Goal: Task Accomplishment & Management: Complete application form

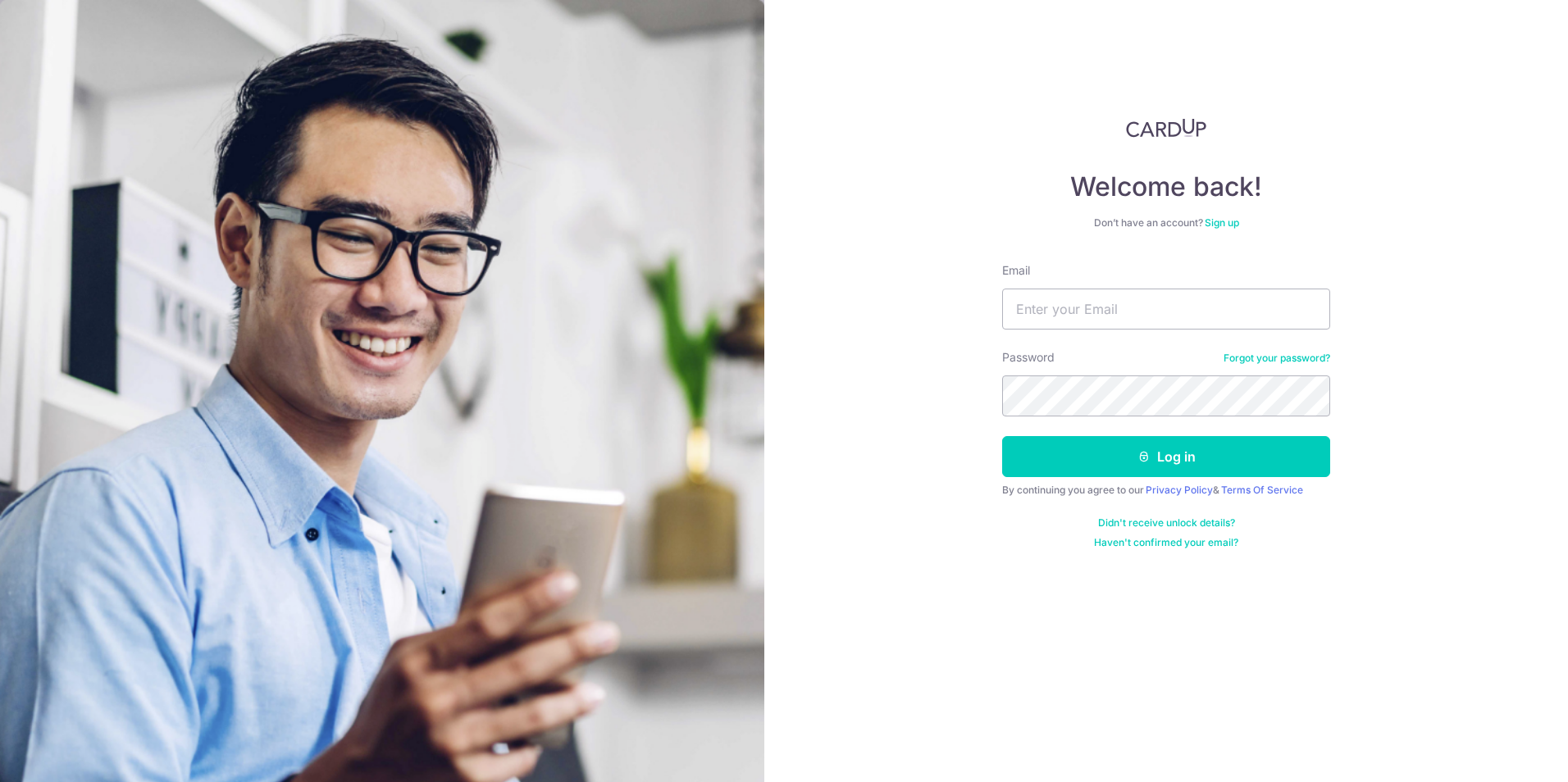
type input "[PERSON_NAME][EMAIL_ADDRESS][DOMAIN_NAME]"
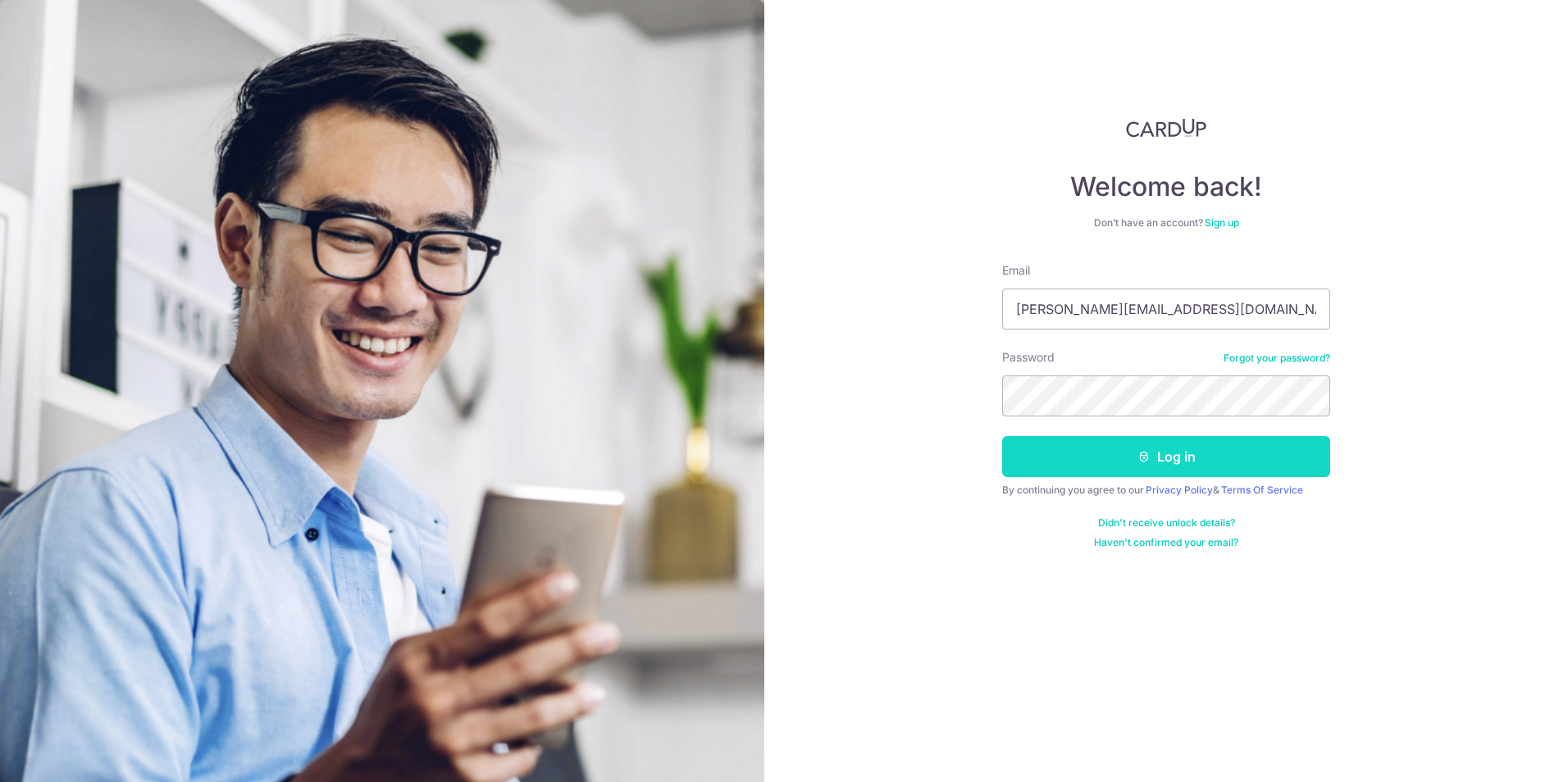
click at [1154, 455] on button "Log in" at bounding box center [1166, 457] width 328 height 41
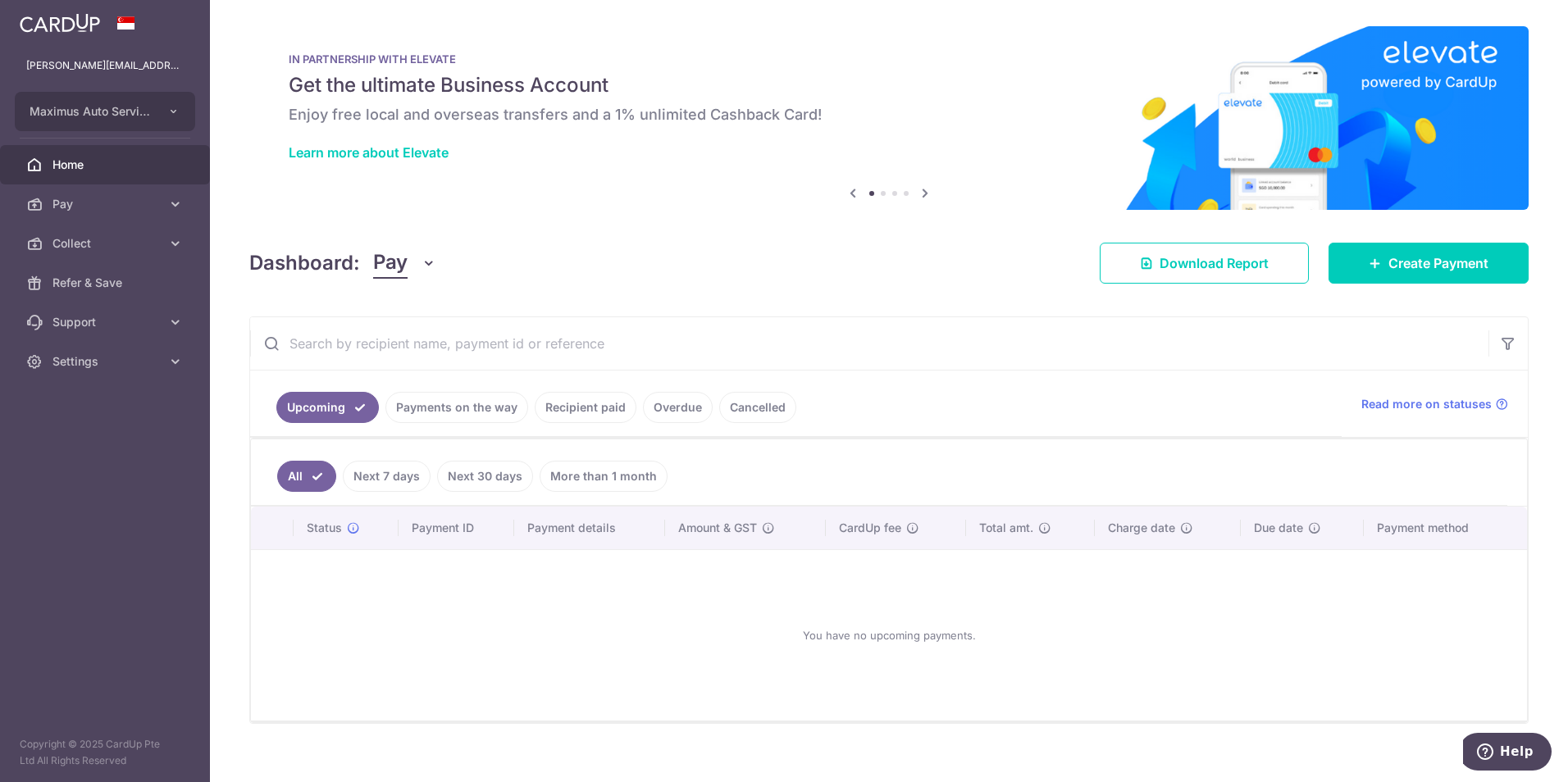
click at [389, 272] on span "Pay" at bounding box center [390, 263] width 35 height 31
click at [395, 343] on link "Collect" at bounding box center [459, 348] width 170 height 39
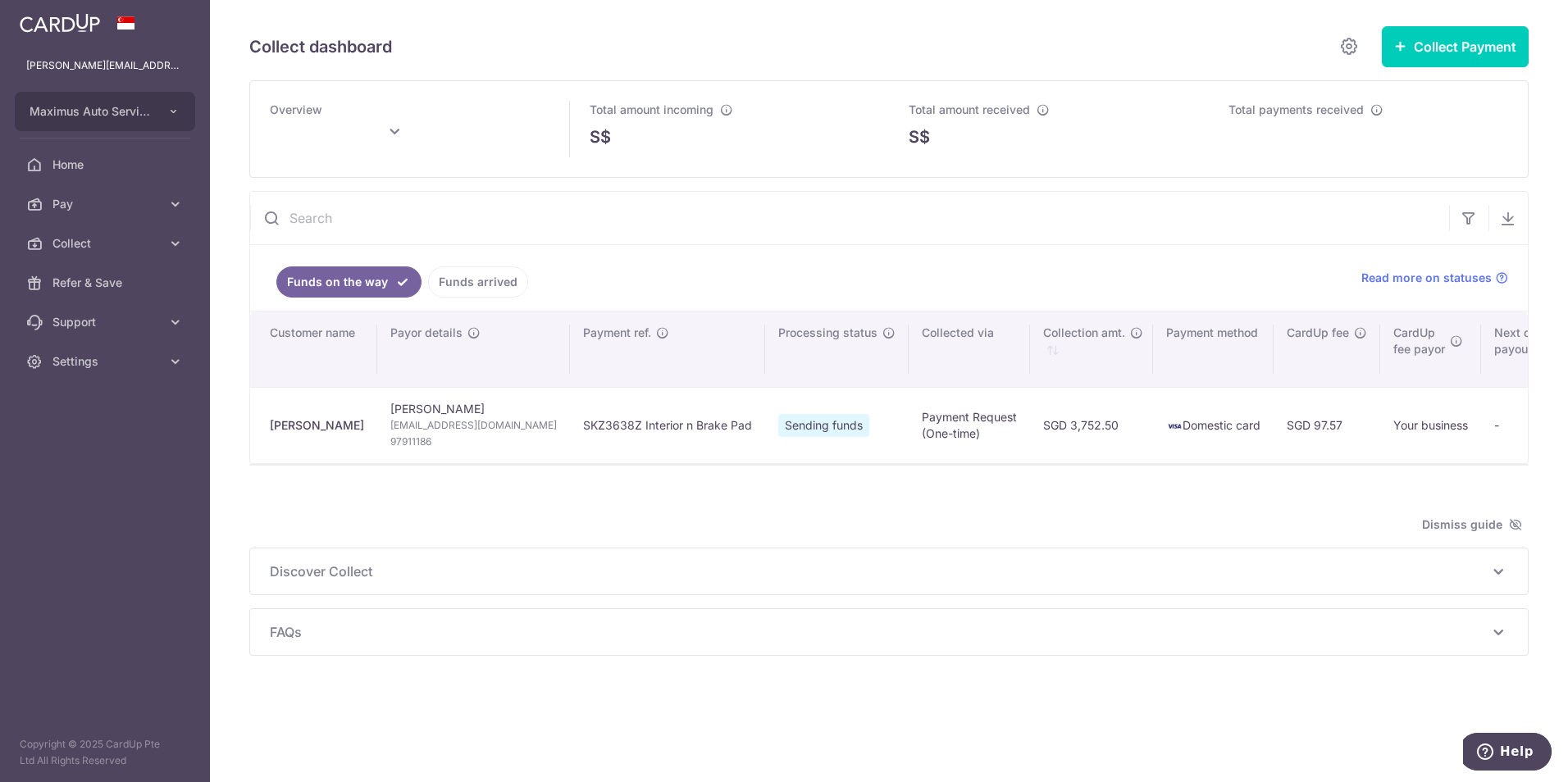
drag, startPoint x: 901, startPoint y: 162, endPoint x: 806, endPoint y: 596, distance: 444.3
click at [806, 595] on div "Discover Collect The multiple ways to collect payments: via Payment Requests To…" at bounding box center [889, 571] width 1278 height 46
click at [1497, 41] on button "Collect Payment" at bounding box center [1455, 47] width 147 height 41
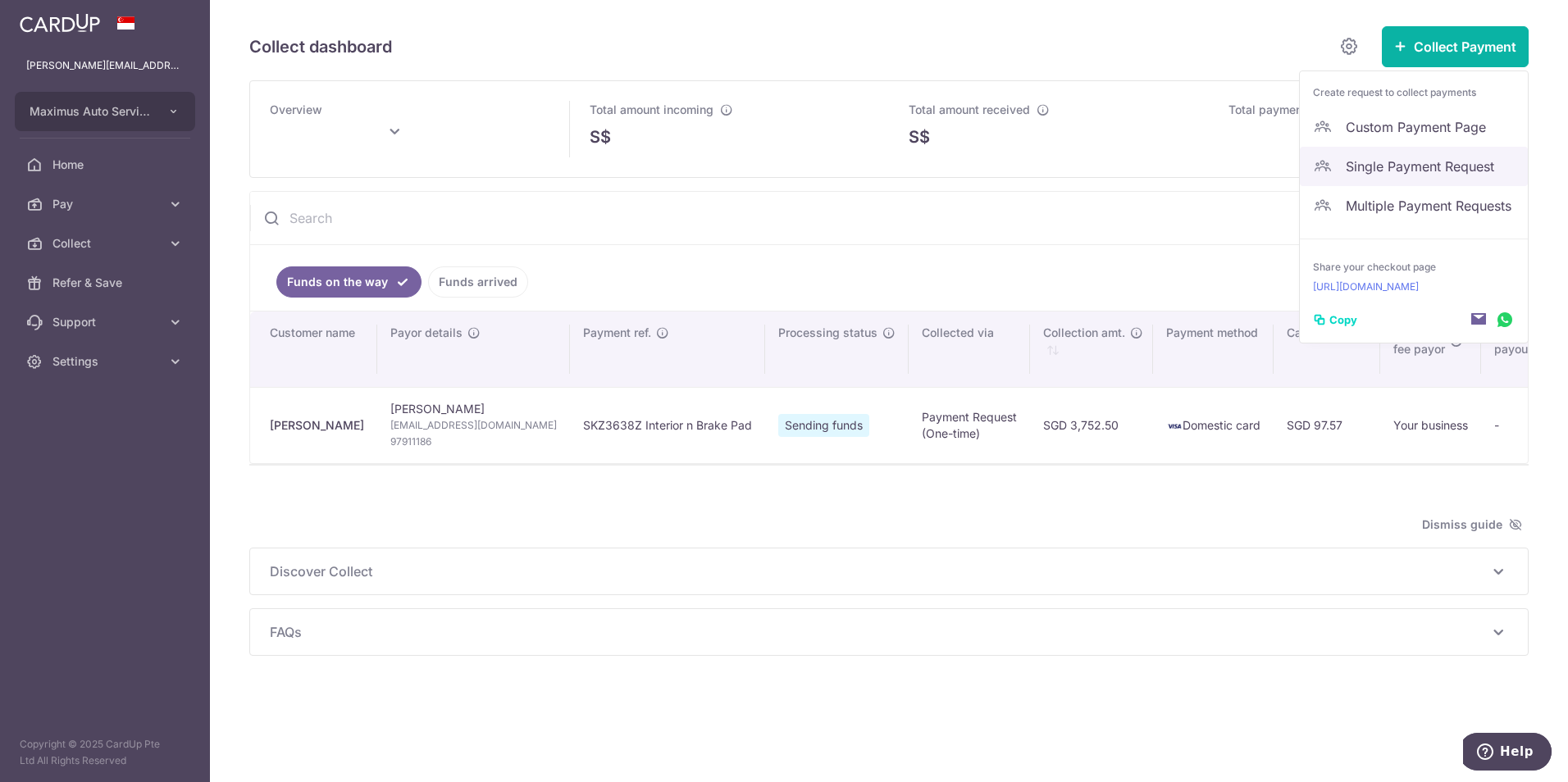
click at [1413, 164] on span "Single Payment Request" at bounding box center [1430, 166] width 169 height 19
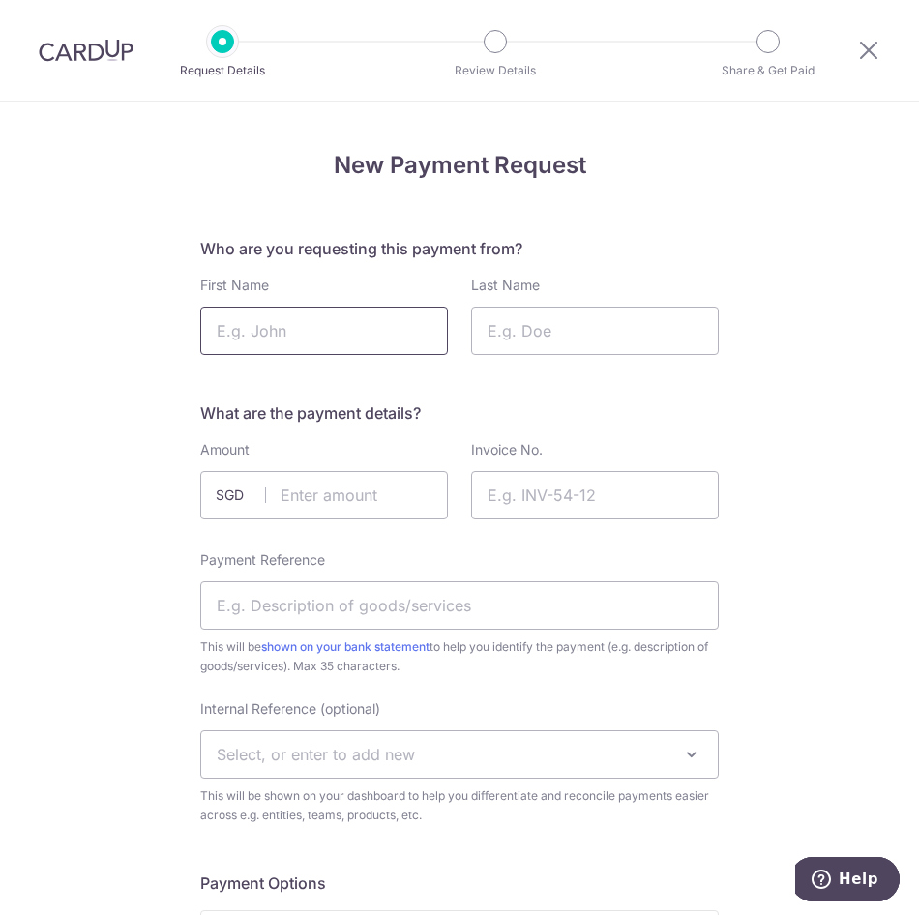
click at [247, 341] on input "First Name" at bounding box center [324, 331] width 248 height 48
type input "Jeremy"
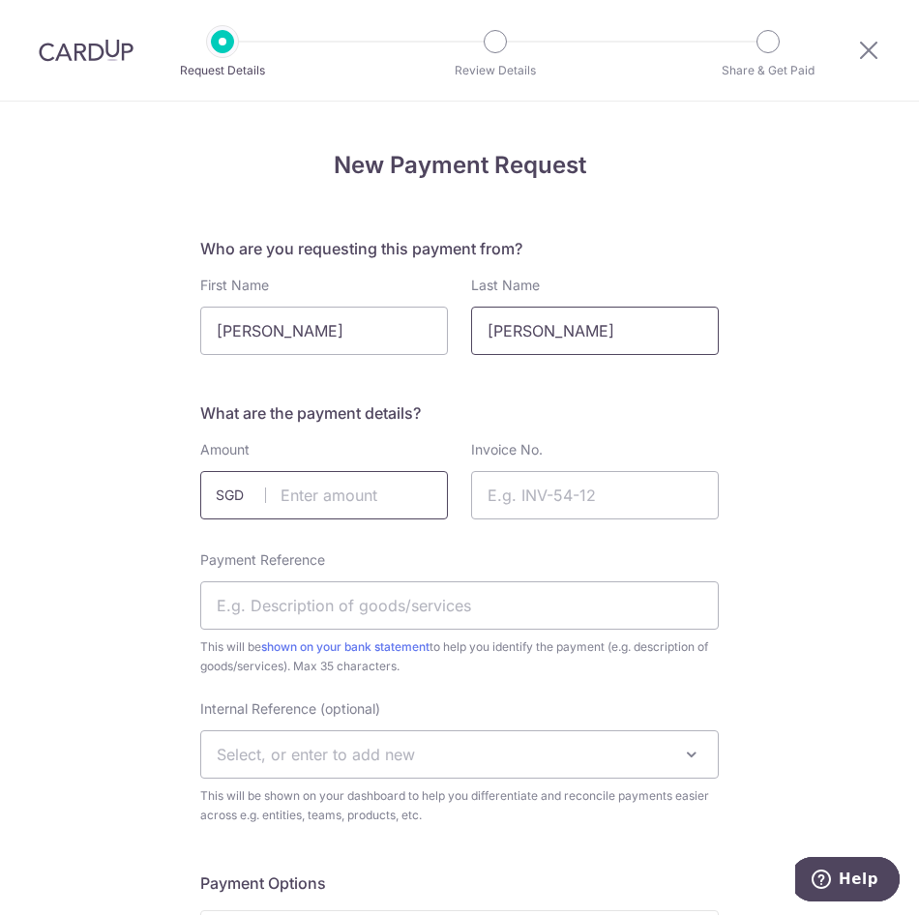
type input "Yong"
drag, startPoint x: 287, startPoint y: 493, endPoint x: 296, endPoint y: 486, distance: 11.0
click at [288, 493] on input "text" at bounding box center [324, 495] width 248 height 48
type input "10000.00"
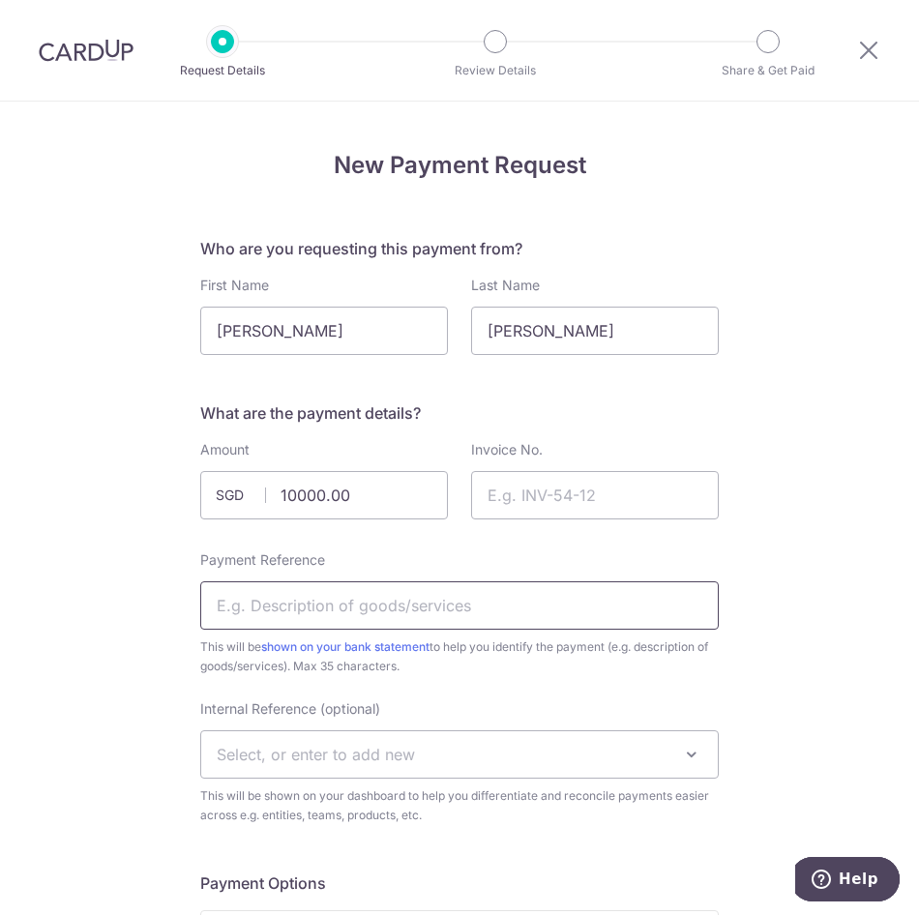
click at [385, 598] on input "Payment Reference" at bounding box center [459, 606] width 519 height 48
type input "Speciale Suspension"
click at [584, 467] on div "Invoice No." at bounding box center [595, 479] width 248 height 79
click at [588, 491] on input "Invoice No." at bounding box center [595, 495] width 248 height 48
type input "PQ-25-2484"
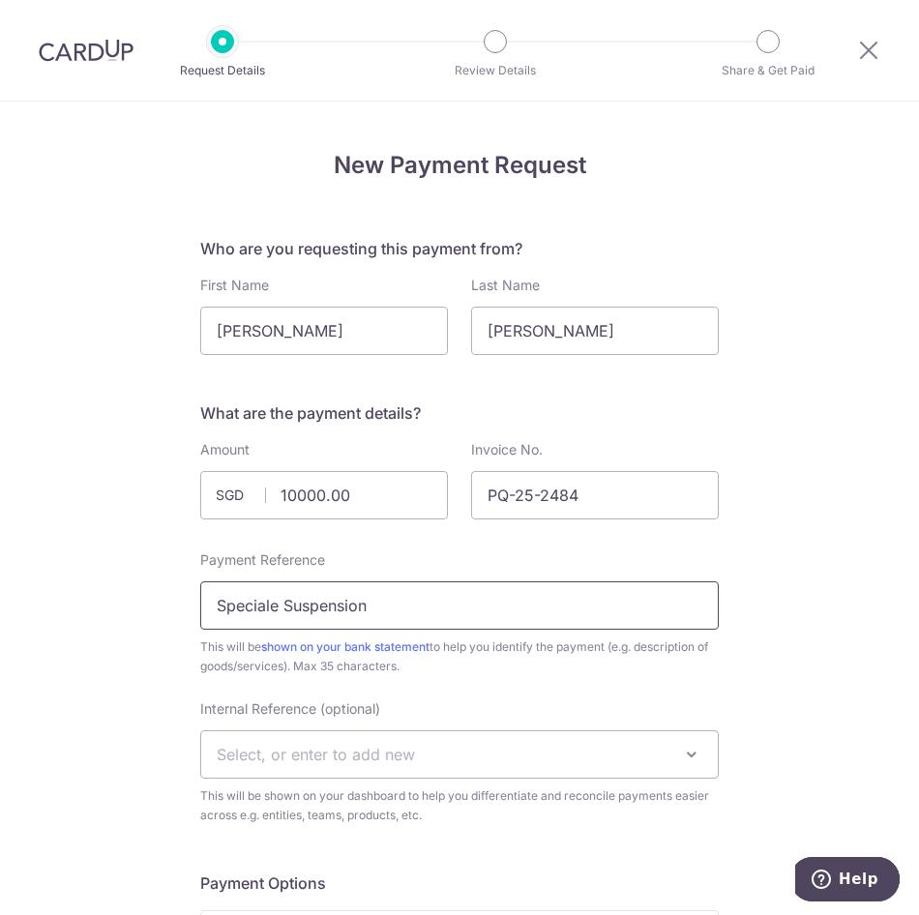
drag, startPoint x: 395, startPoint y: 601, endPoint x: 382, endPoint y: 602, distance: 12.6
click at [382, 602] on input "Speciale Suspension" at bounding box center [459, 606] width 519 height 48
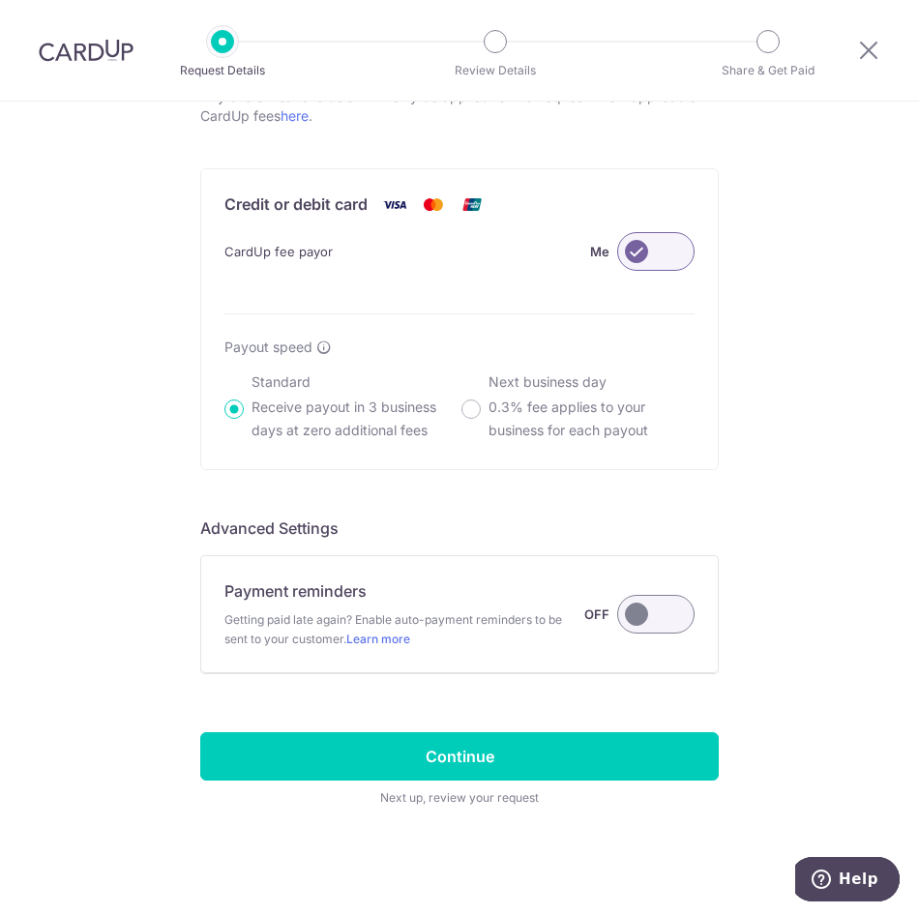
scroll to position [1092, 0]
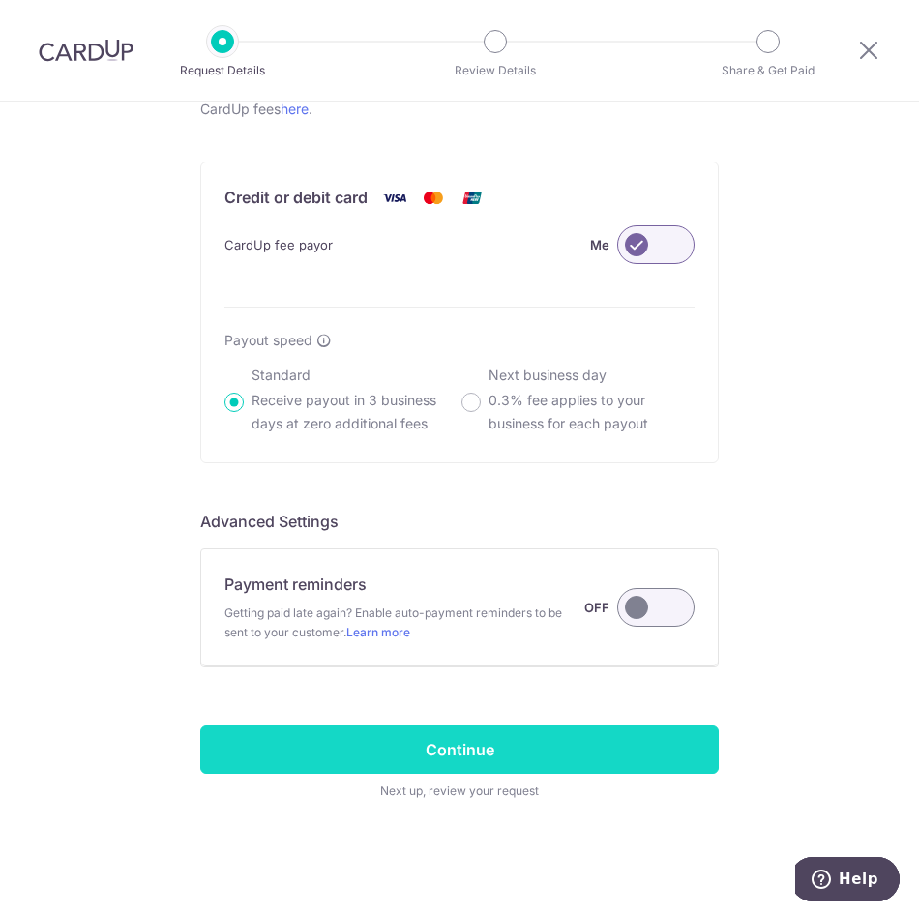
type input "Speciale Suspension Deposit"
click at [399, 741] on input "Continue" at bounding box center [459, 750] width 519 height 48
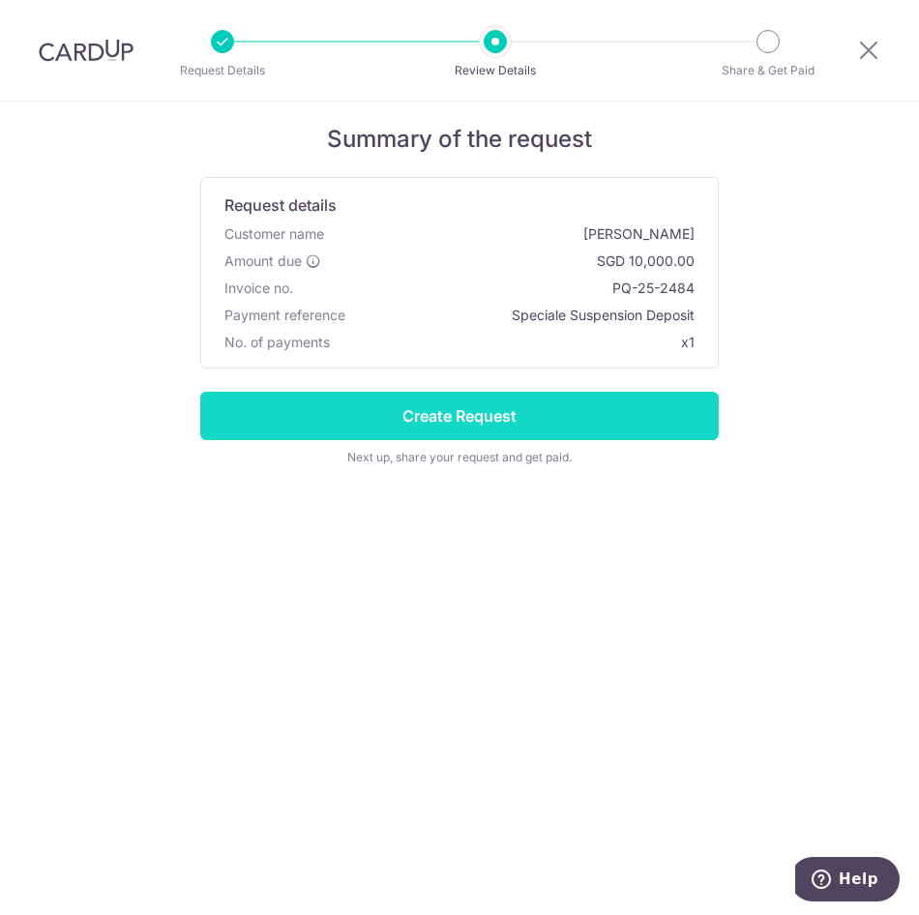
click at [464, 427] on input "Create Request" at bounding box center [459, 416] width 519 height 48
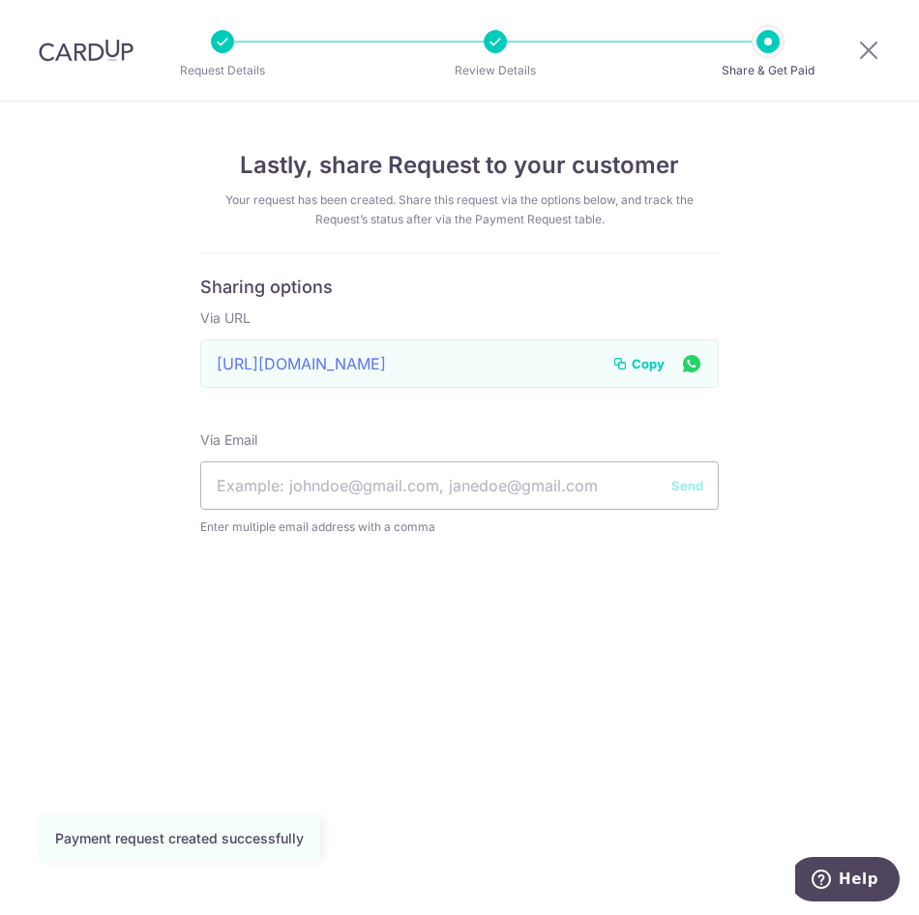
click at [651, 361] on span "Copy" at bounding box center [648, 363] width 33 height 19
